Goal: Task Accomplishment & Management: Manage account settings

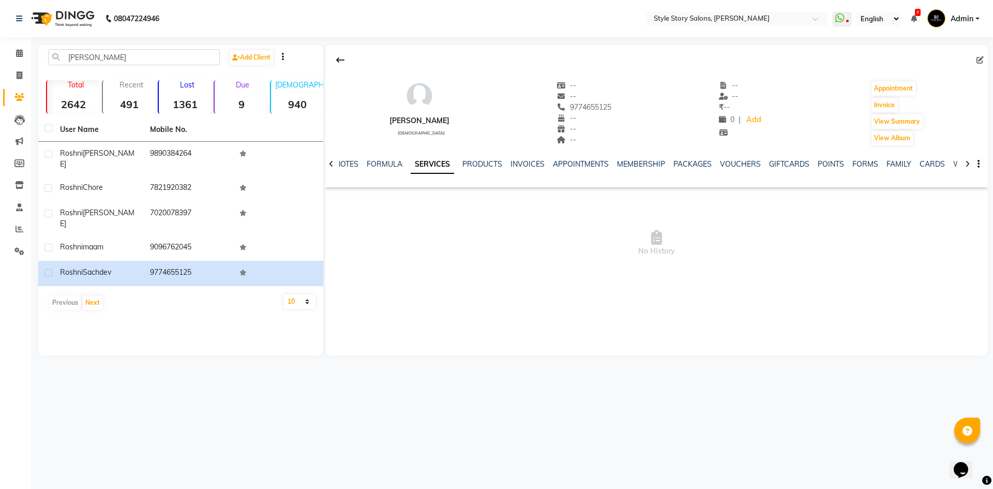
click at [971, 21] on span "Admin" at bounding box center [962, 18] width 23 height 11
click at [956, 76] on link "Sign out" at bounding box center [927, 74] width 95 height 16
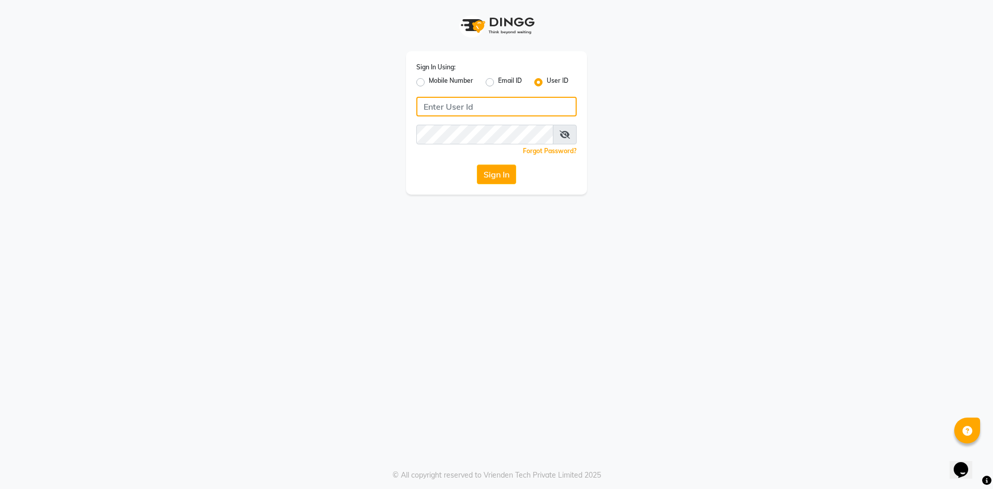
click at [438, 100] on input "Username" at bounding box center [496, 107] width 160 height 20
type input "trimplebabaria"
click at [477, 165] on button "Sign In" at bounding box center [496, 175] width 39 height 20
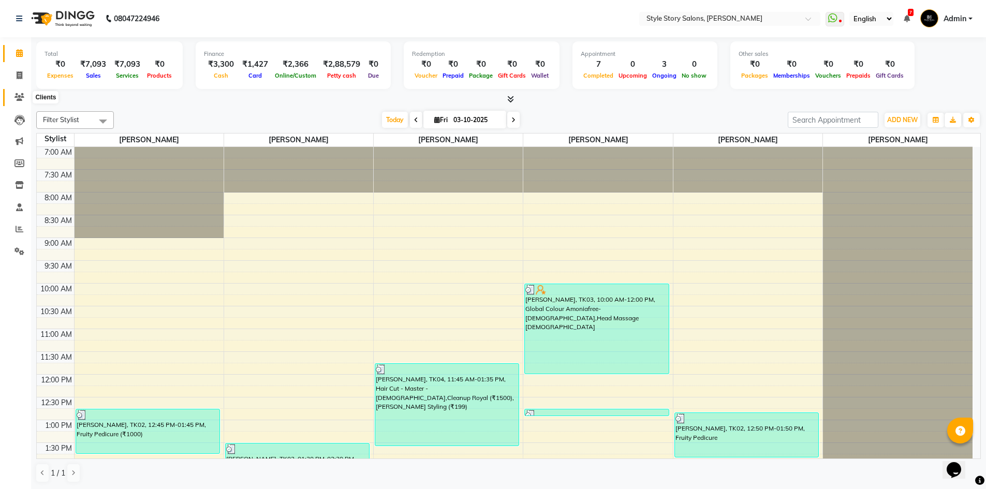
click at [19, 95] on icon at bounding box center [19, 97] width 10 height 8
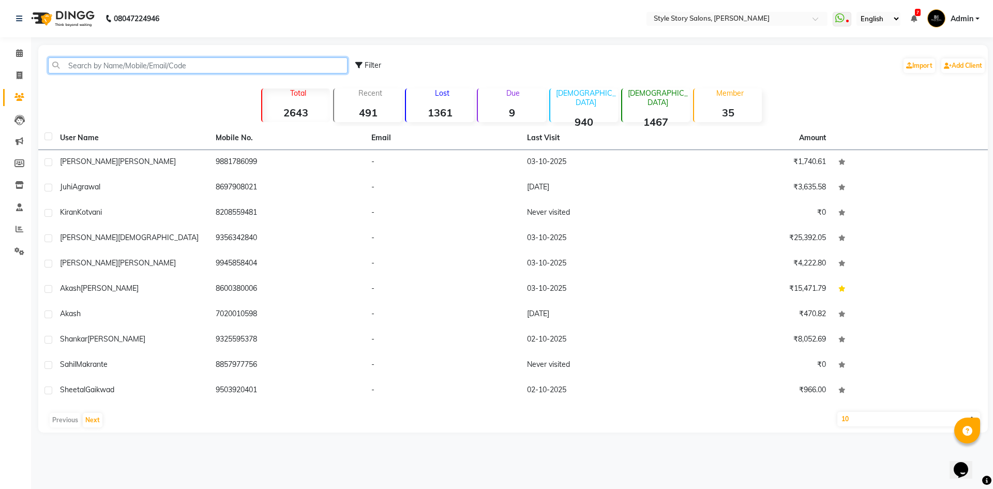
click at [204, 67] on input "text" at bounding box center [198, 65] width 300 height 16
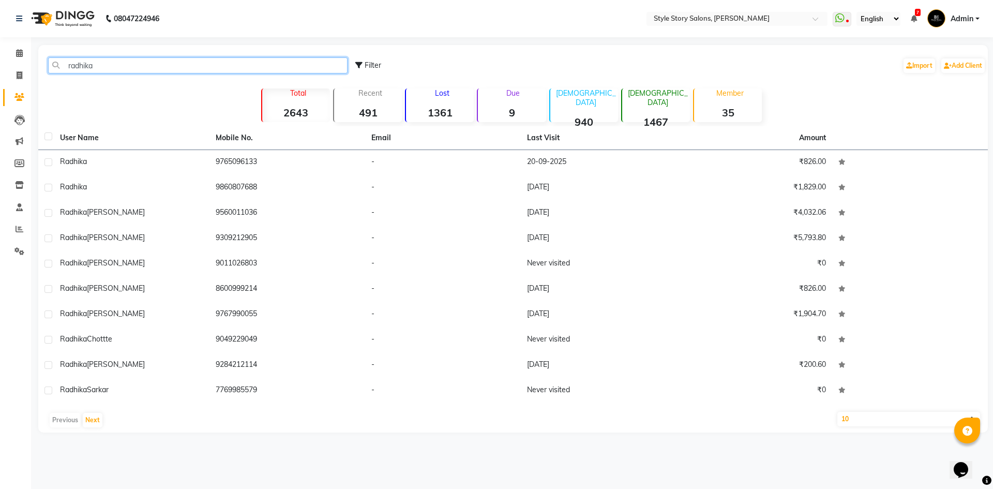
type input "radhika"
click at [903, 421] on select "10 50 100" at bounding box center [909, 419] width 143 height 14
select select "100"
click at [838, 412] on select "10 50 100" at bounding box center [909, 419] width 143 height 14
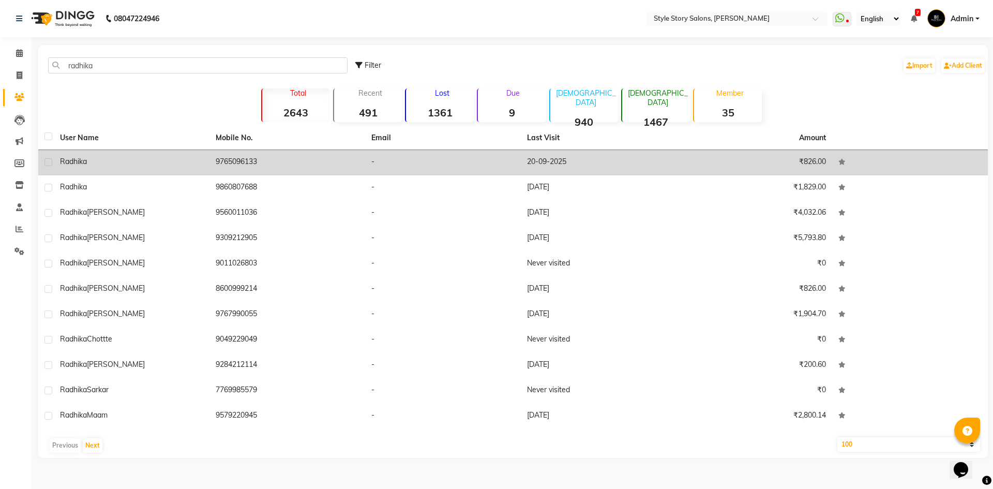
click at [81, 160] on span "Radhika" at bounding box center [73, 161] width 27 height 9
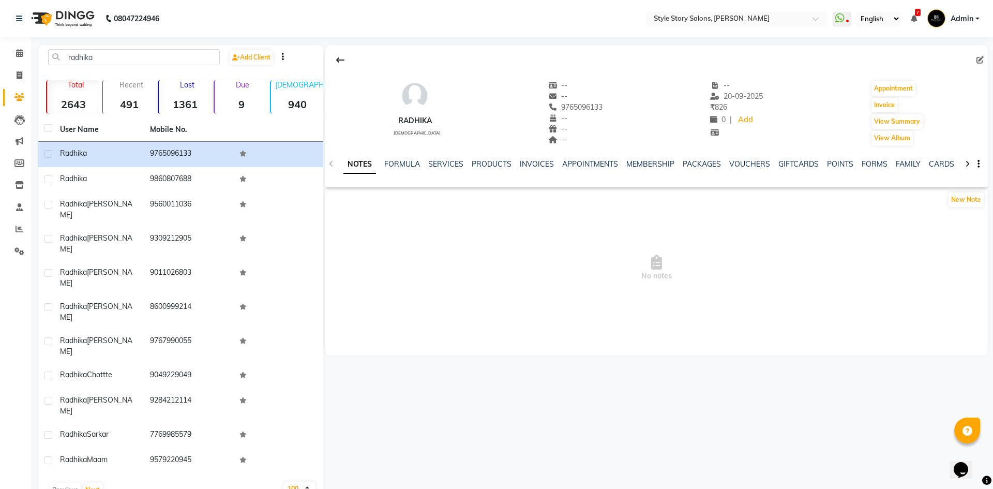
click at [442, 170] on div "NOTES FORMULA SERVICES PRODUCTS INVOICES APPOINTMENTS MEMBERSHIP PACKAGES VOUCH…" at bounding box center [645, 168] width 602 height 19
click at [440, 165] on link "SERVICES" at bounding box center [445, 163] width 35 height 9
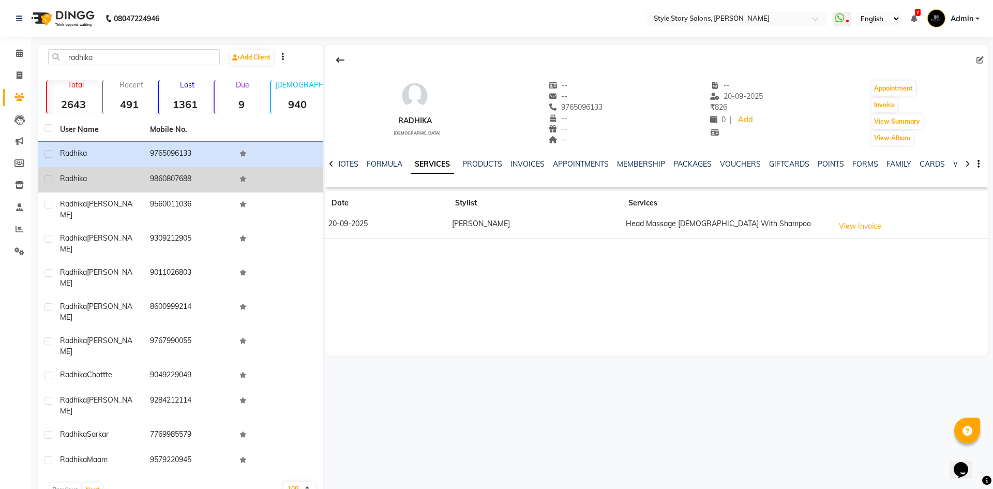
click at [174, 176] on td "9860807688" at bounding box center [189, 179] width 90 height 25
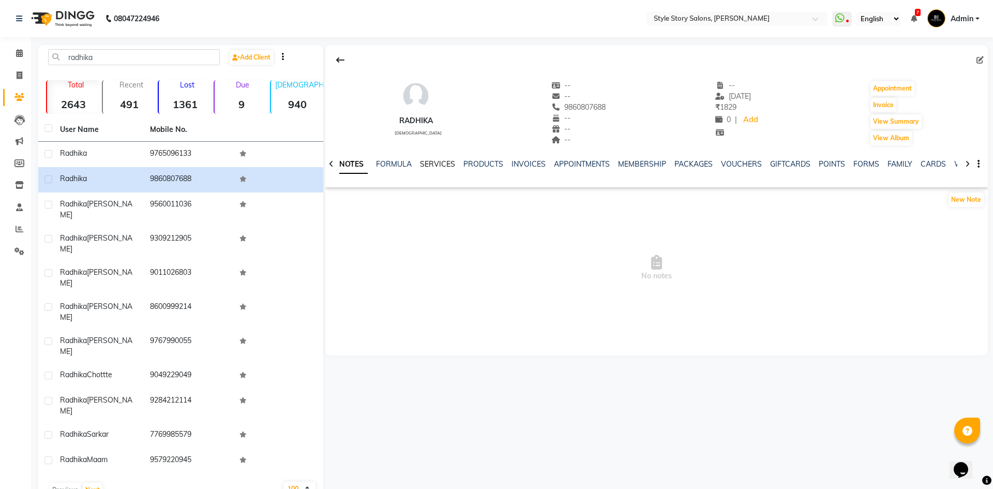
click at [440, 167] on link "SERVICES" at bounding box center [437, 163] width 35 height 9
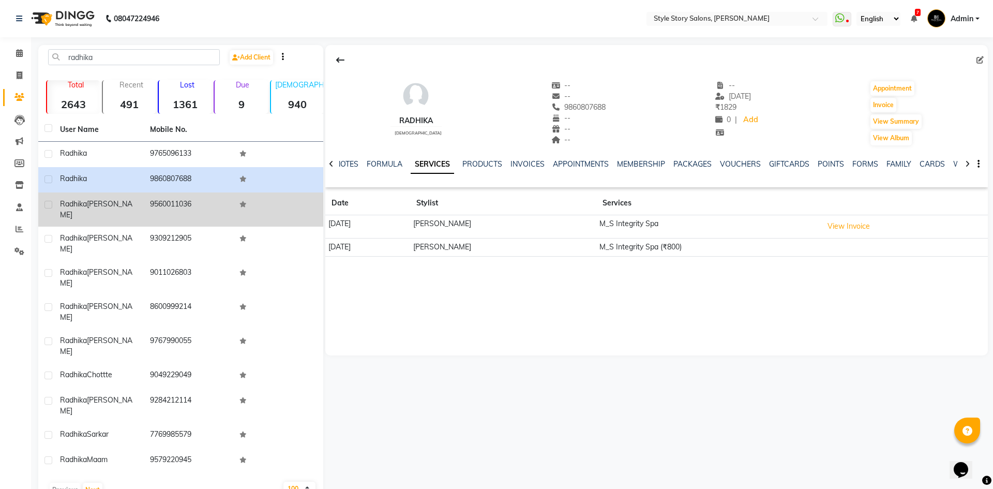
click at [100, 208] on span "[PERSON_NAME]" at bounding box center [96, 209] width 72 height 20
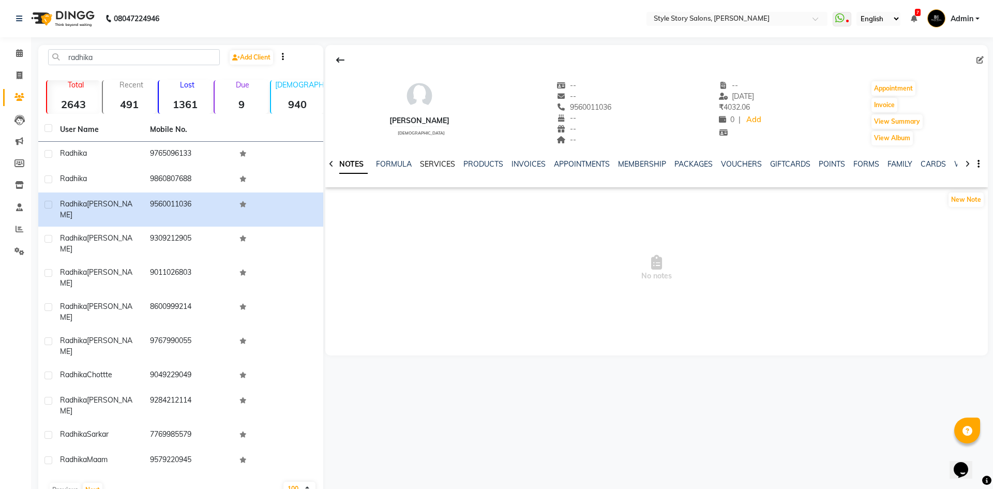
click at [428, 161] on link "SERVICES" at bounding box center [437, 163] width 35 height 9
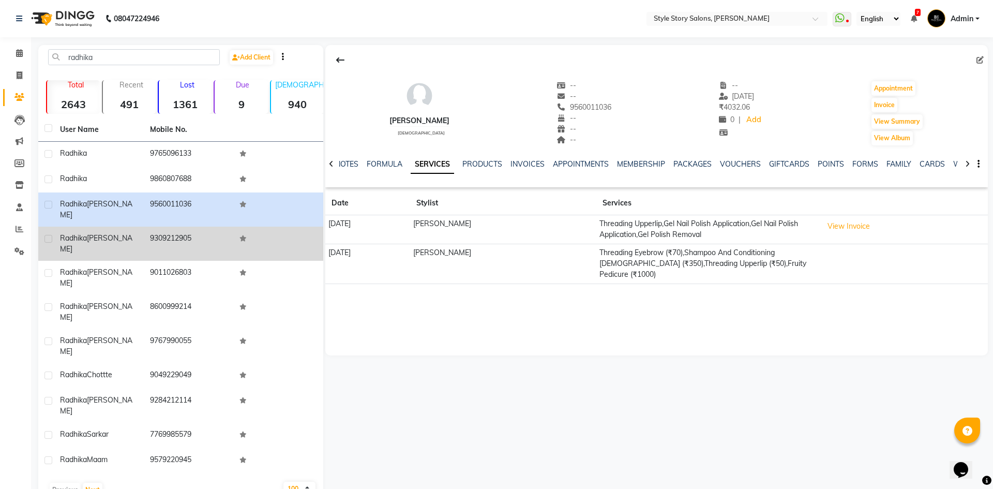
click at [188, 232] on td "9309212905" at bounding box center [189, 244] width 90 height 34
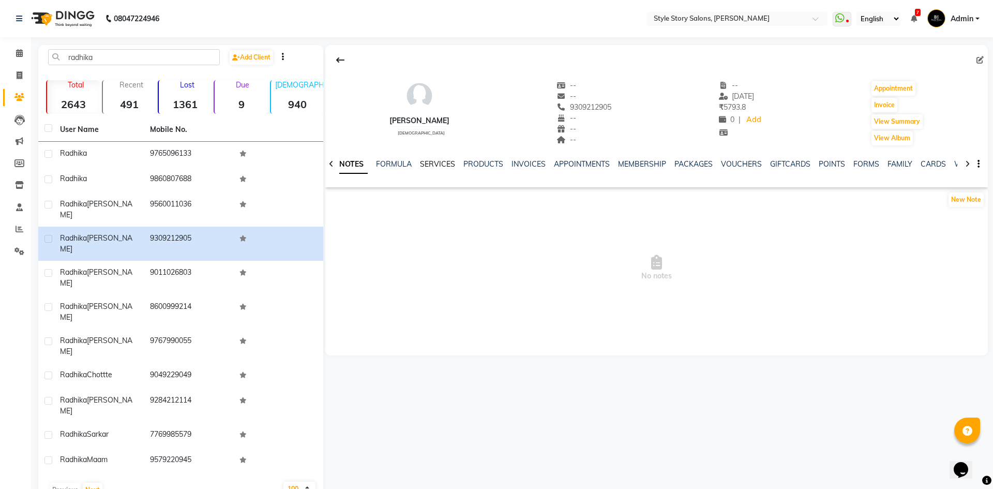
click at [421, 166] on link "SERVICES" at bounding box center [437, 163] width 35 height 9
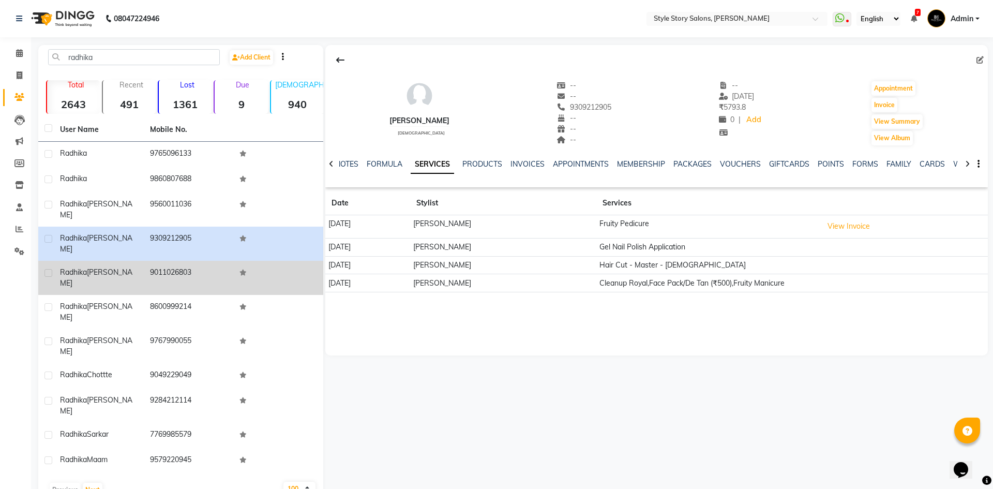
click at [157, 261] on td "9011026803" at bounding box center [189, 278] width 90 height 34
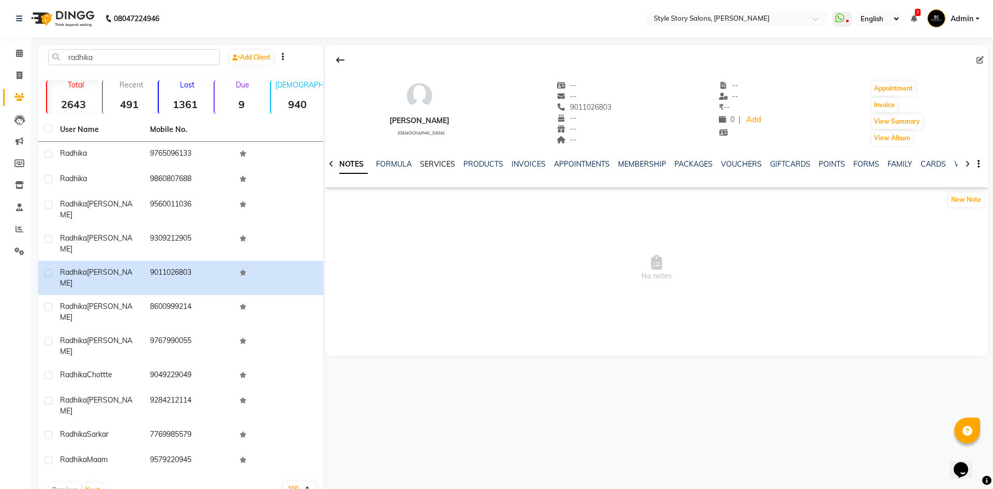
click at [429, 159] on div "NOTES FORMULA SERVICES PRODUCTS INVOICES APPOINTMENTS MEMBERSHIP PACKAGES VOUCH…" at bounding box center [656, 164] width 663 height 36
click at [430, 162] on link "SERVICES" at bounding box center [437, 163] width 35 height 9
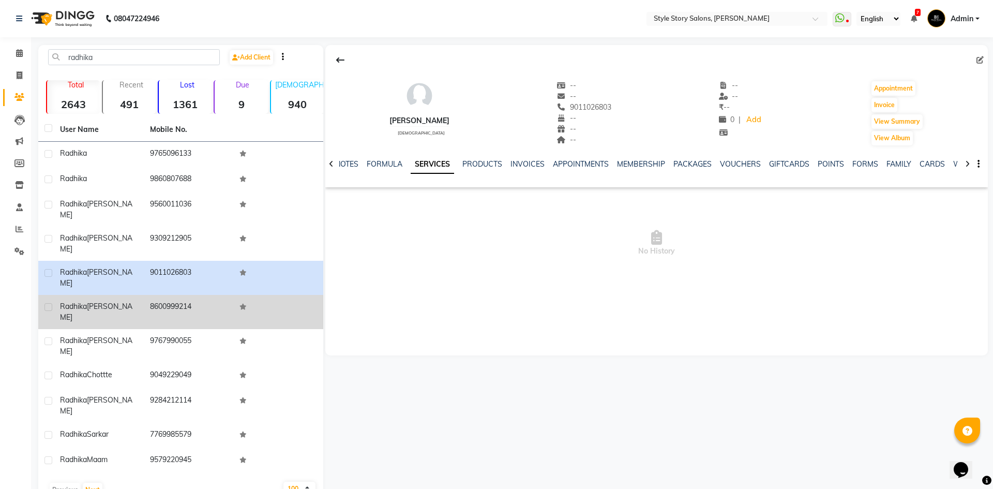
click at [200, 295] on td "8600999214" at bounding box center [189, 312] width 90 height 34
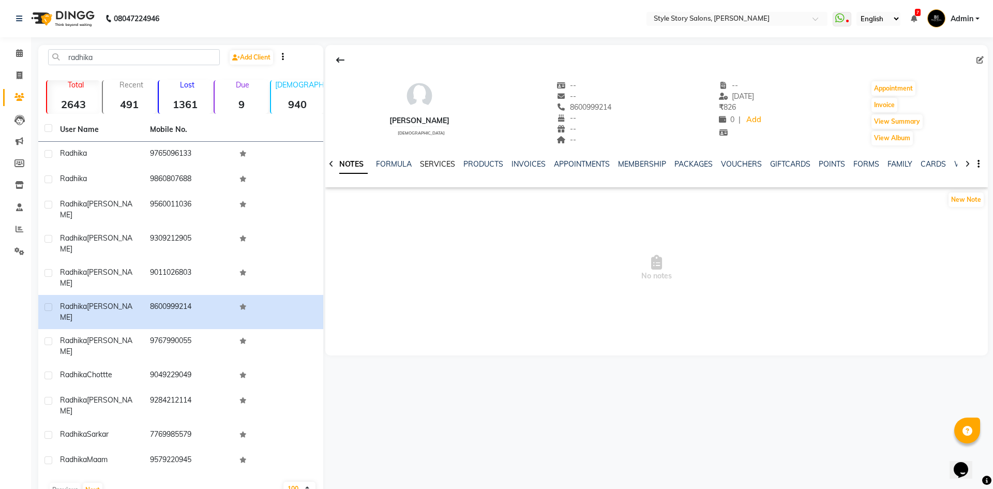
click at [429, 168] on link "SERVICES" at bounding box center [437, 163] width 35 height 9
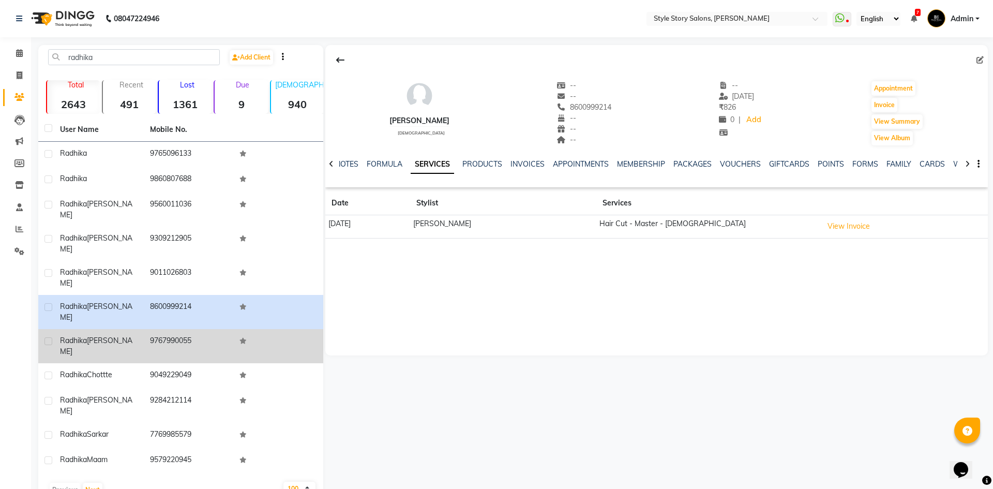
click at [203, 329] on td "9767990055" at bounding box center [189, 346] width 90 height 34
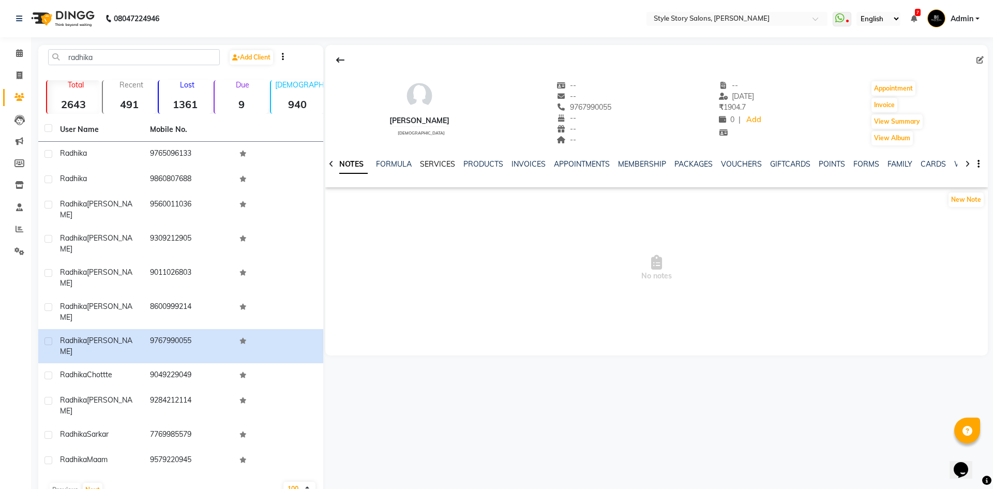
click at [438, 165] on link "SERVICES" at bounding box center [437, 163] width 35 height 9
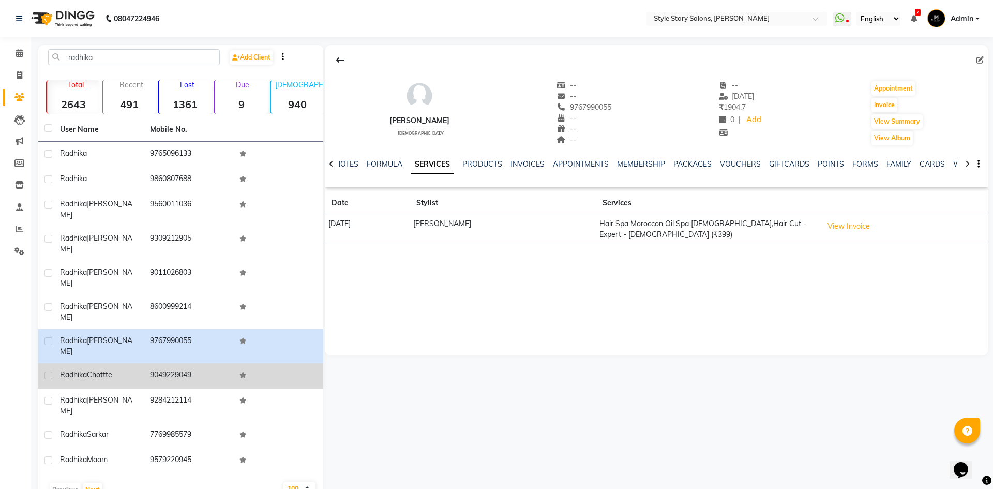
click at [192, 363] on td "9049229049" at bounding box center [189, 375] width 90 height 25
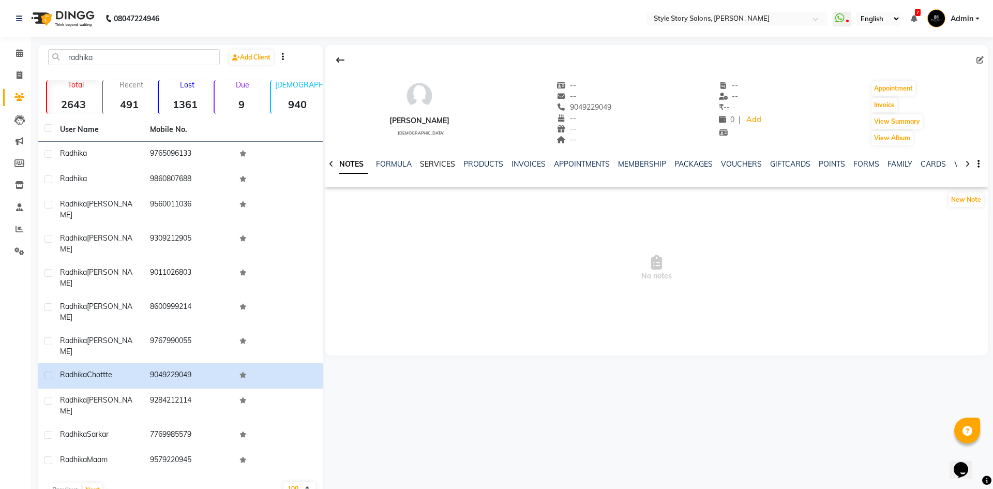
click at [441, 167] on link "SERVICES" at bounding box center [437, 163] width 35 height 9
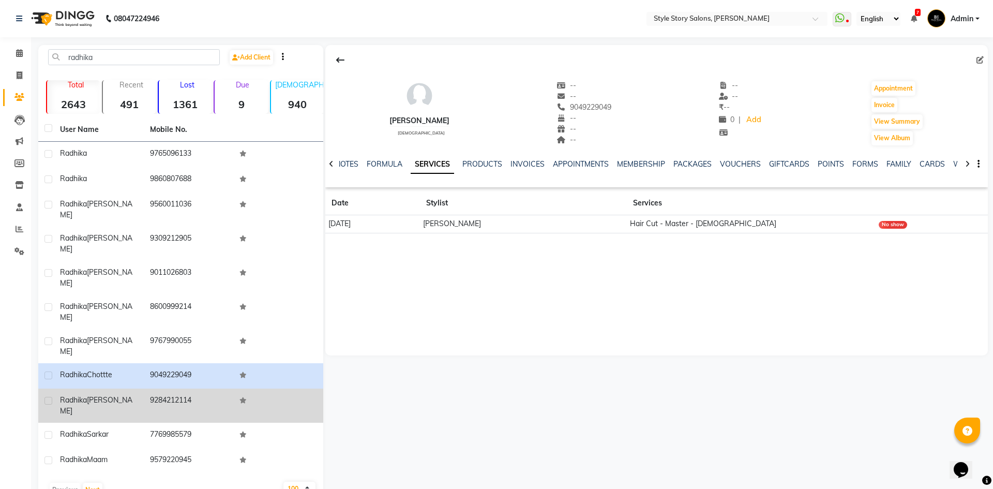
click at [171, 389] on td "9284212114" at bounding box center [189, 406] width 90 height 34
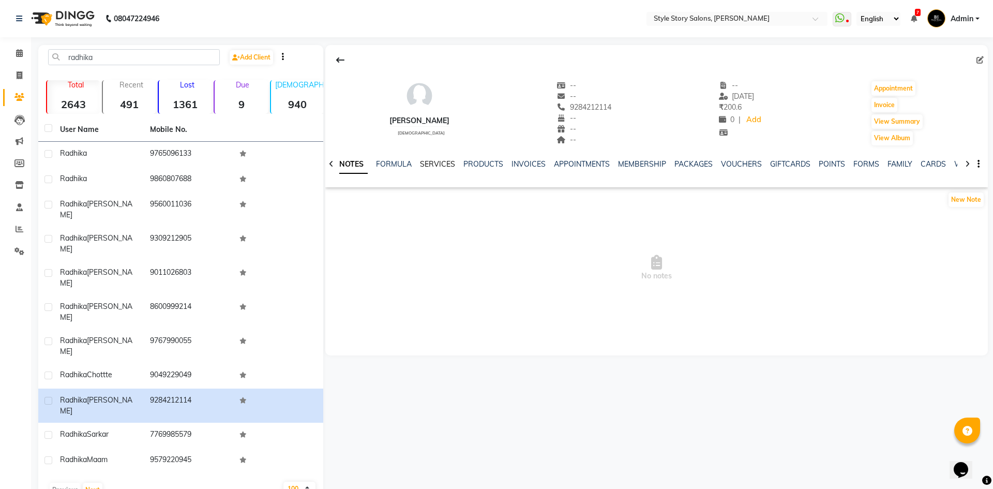
click at [441, 164] on link "SERVICES" at bounding box center [437, 163] width 35 height 9
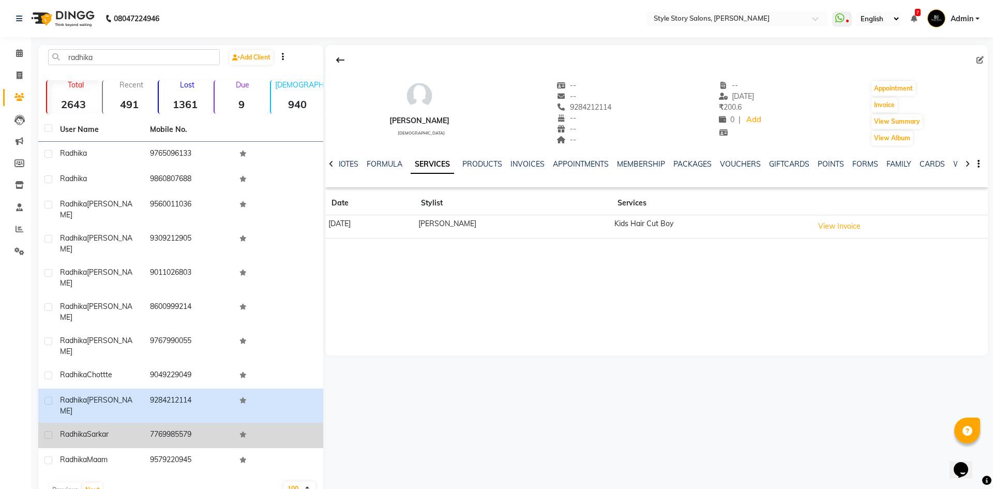
click at [220, 423] on td "7769985579" at bounding box center [189, 435] width 90 height 25
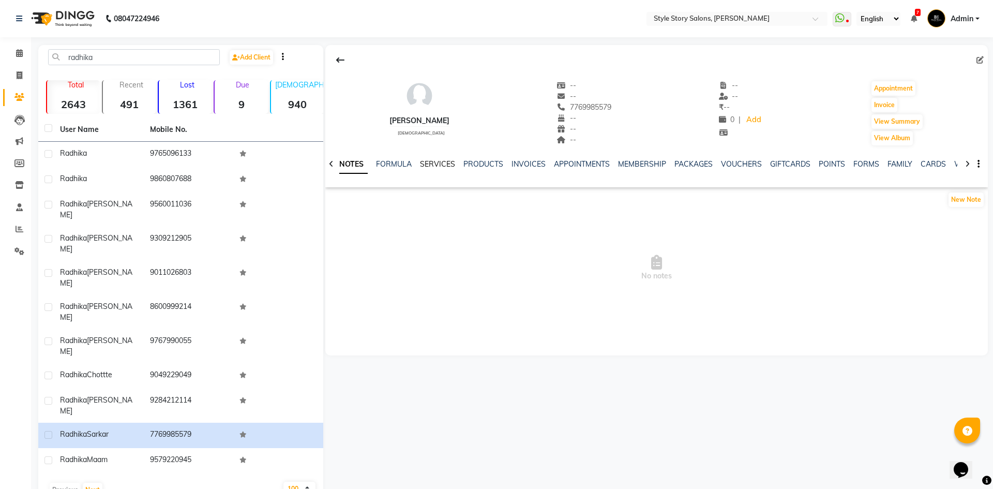
click at [427, 159] on link "SERVICES" at bounding box center [437, 163] width 35 height 9
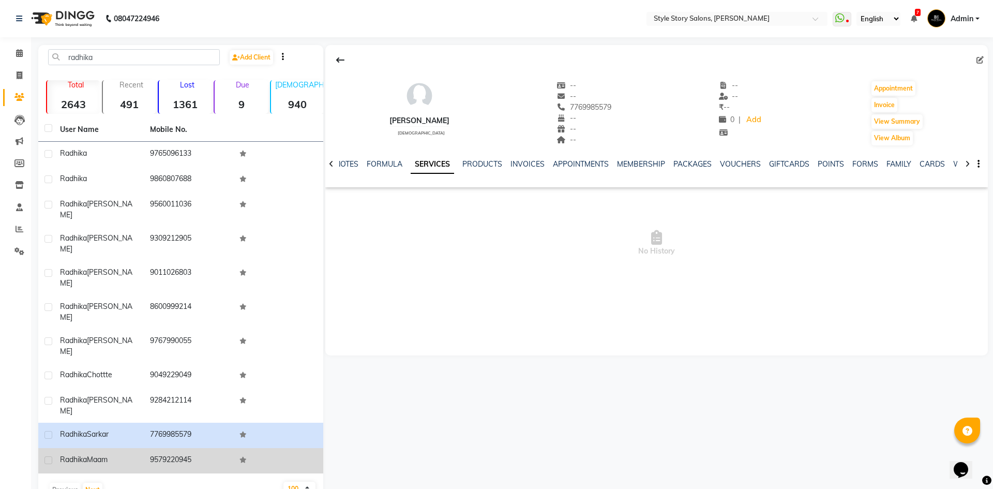
click at [140, 448] on td "[PERSON_NAME]" at bounding box center [99, 460] width 90 height 25
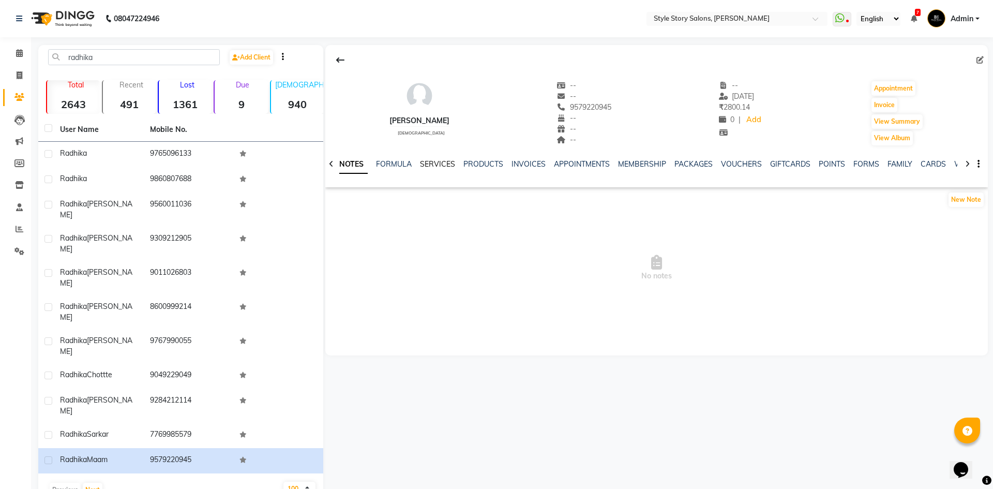
click at [433, 163] on link "SERVICES" at bounding box center [437, 163] width 35 height 9
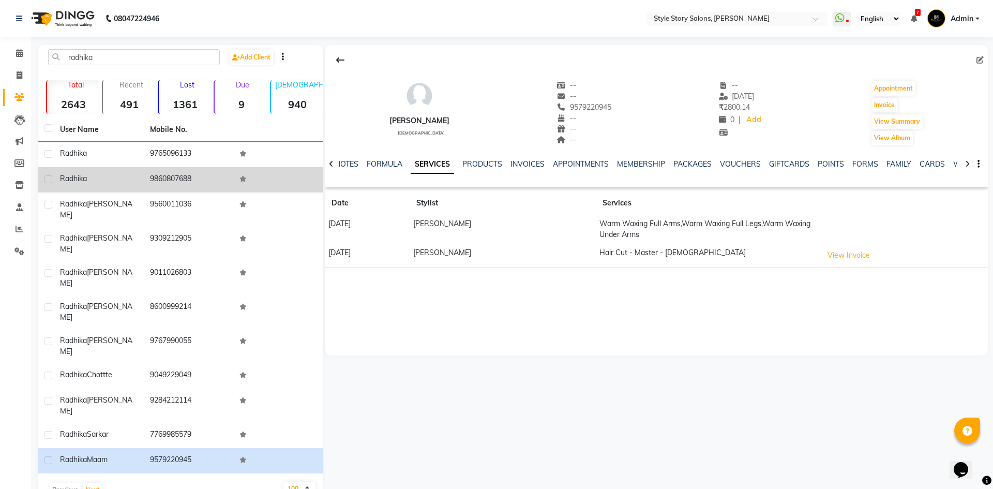
click at [150, 175] on td "9860807688" at bounding box center [189, 179] width 90 height 25
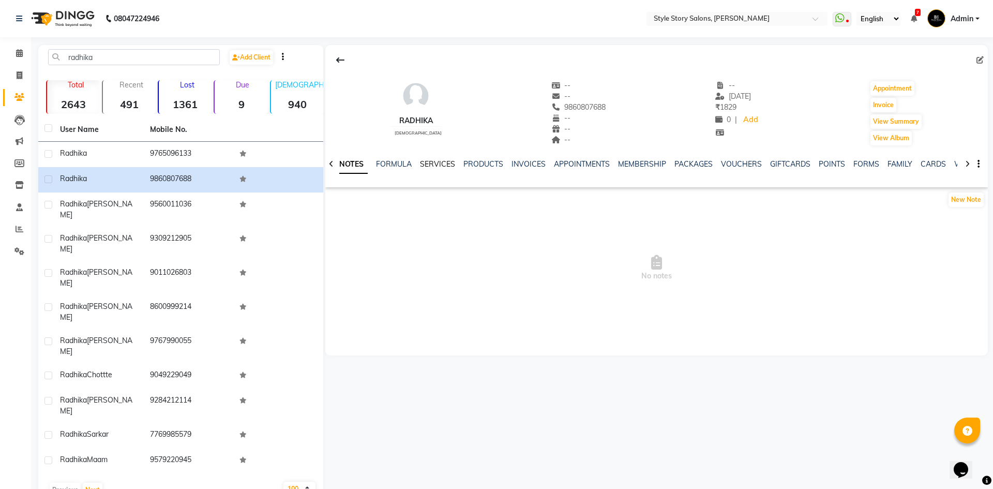
click at [434, 165] on link "SERVICES" at bounding box center [437, 163] width 35 height 9
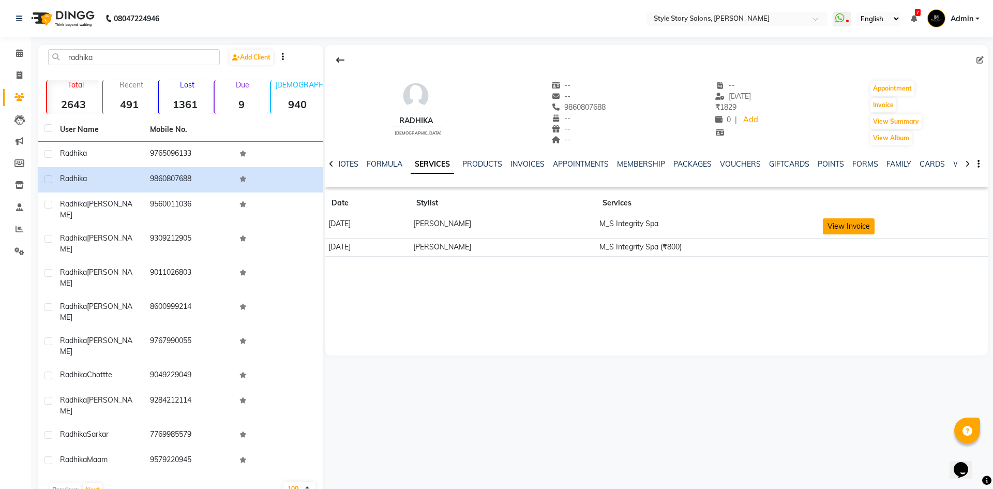
click at [873, 225] on button "View Invoice" at bounding box center [849, 226] width 52 height 16
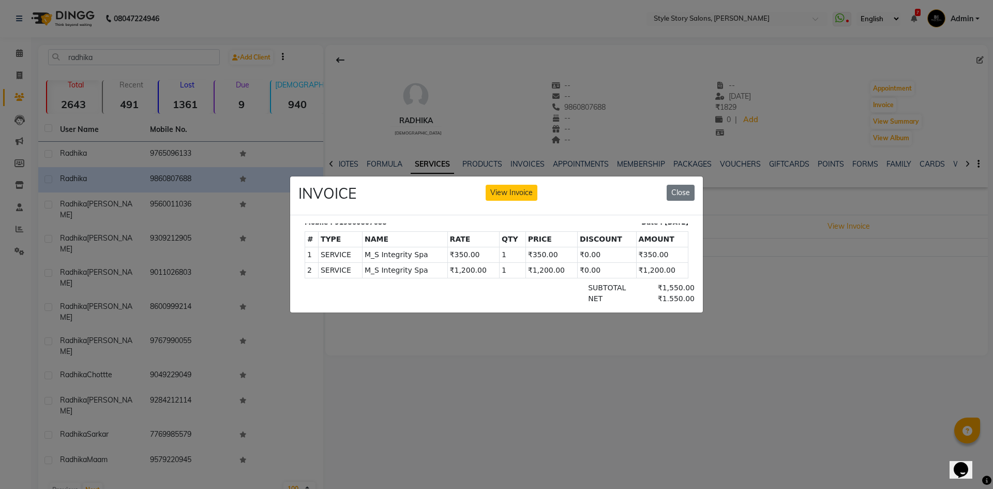
scroll to position [187, 0]
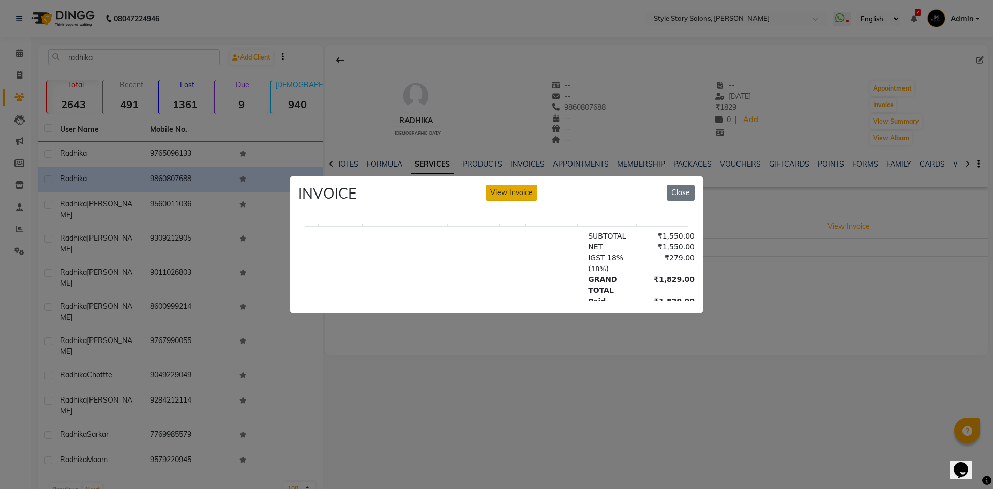
click at [501, 187] on button "View Invoice" at bounding box center [512, 193] width 52 height 16
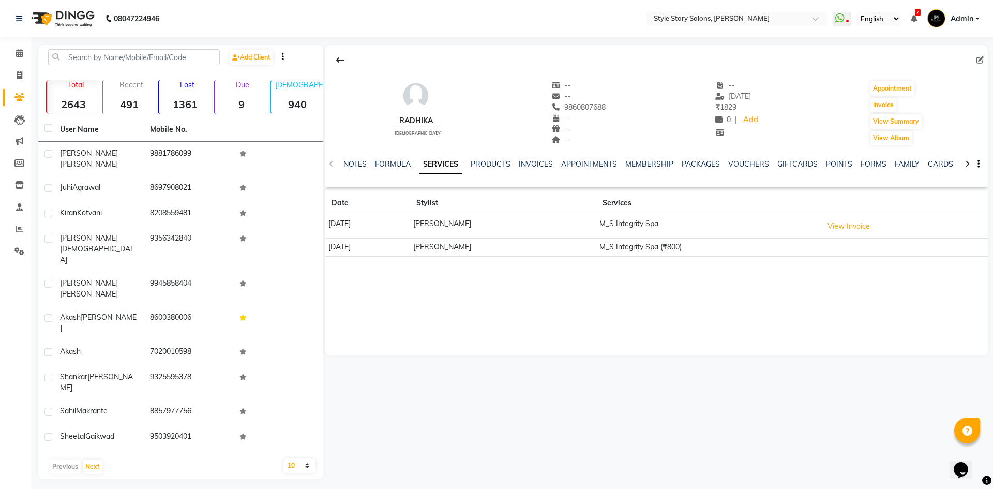
click at [976, 18] on link "Admin" at bounding box center [954, 18] width 52 height 17
click at [944, 77] on link "Sign out" at bounding box center [927, 74] width 95 height 16
